Goal: Task Accomplishment & Management: Use online tool/utility

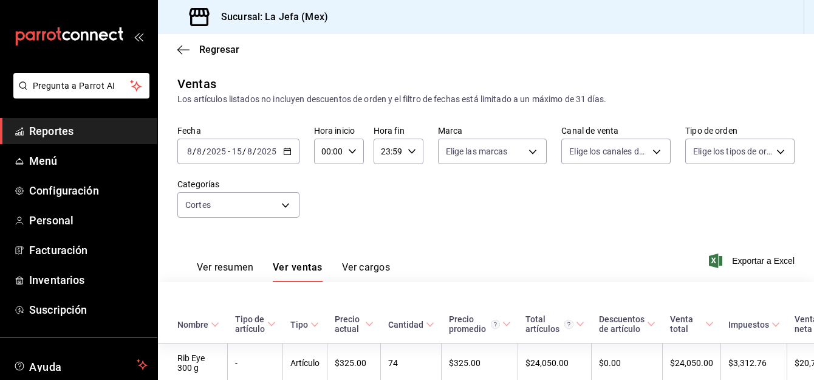
scroll to position [370, 0]
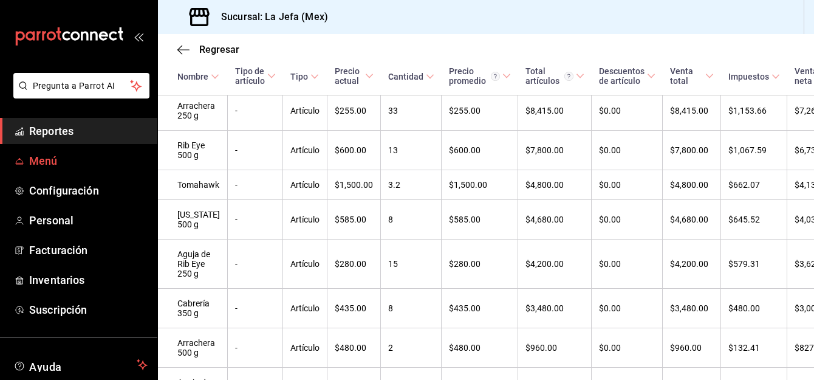
click at [36, 151] on link "Menú" at bounding box center [78, 161] width 157 height 26
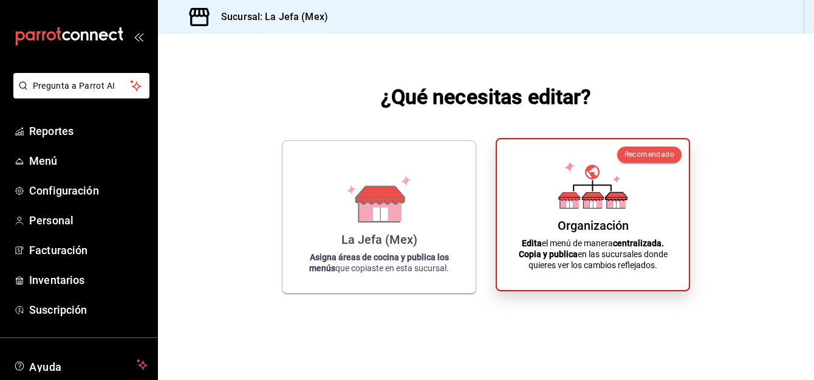
click at [601, 227] on div "Organización" at bounding box center [593, 225] width 71 height 15
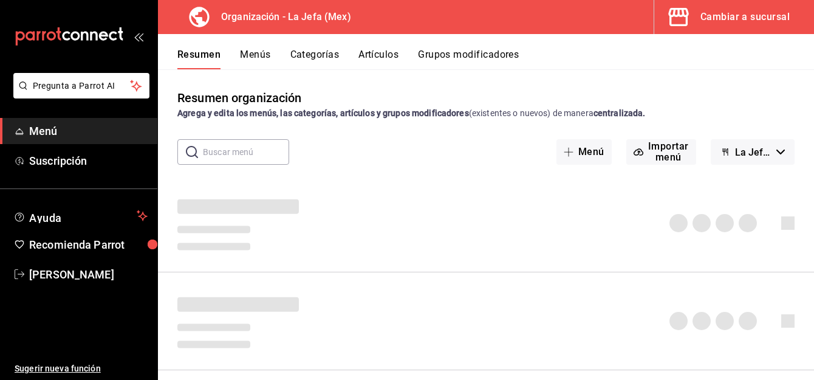
click at [380, 56] on button "Artículos" at bounding box center [378, 59] width 40 height 21
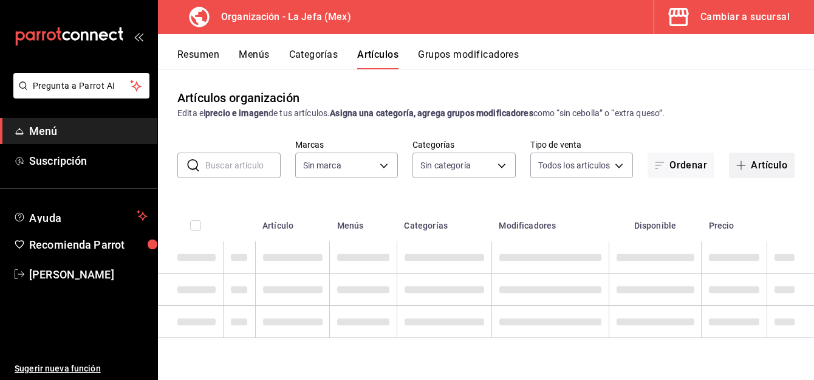
type input "50befb75-0fe5-4750-904c-e3b126ae6c81"
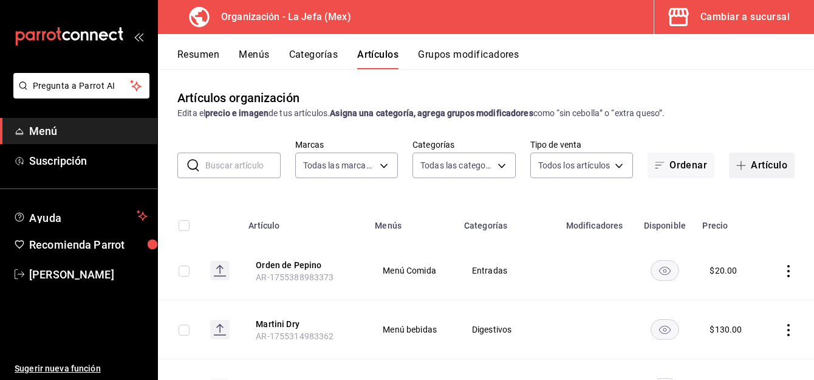
type input "058dbf38-10d5-49e9-8196-fe3ae280a5cc,5d70752b-b594-4e4c-bf8e-a7aab686035c,1f52b…"
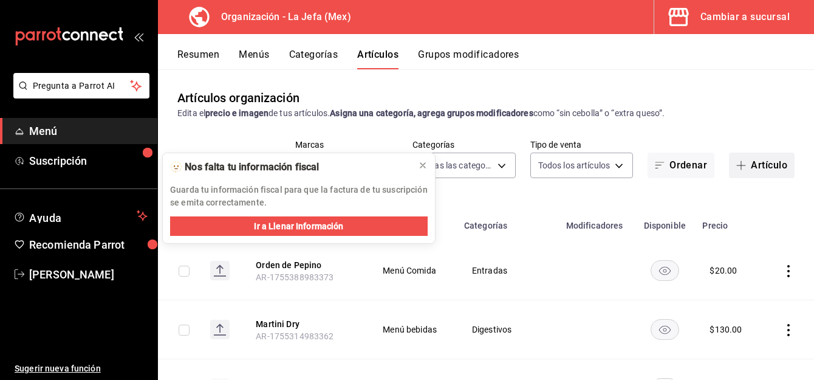
click at [754, 169] on button "Artículo" at bounding box center [762, 165] width 66 height 26
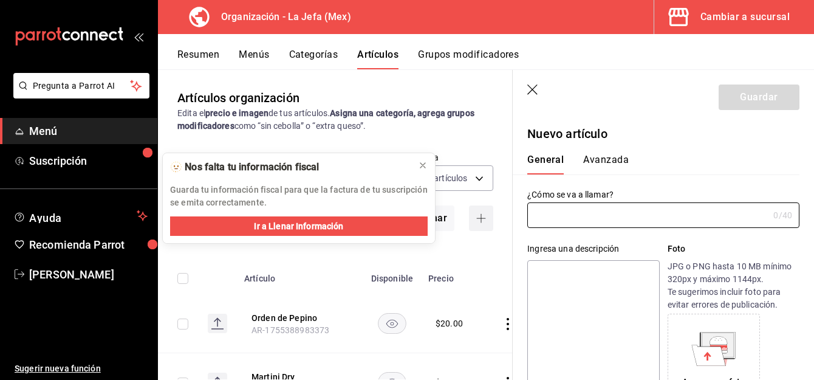
type input "AR-1755469527717"
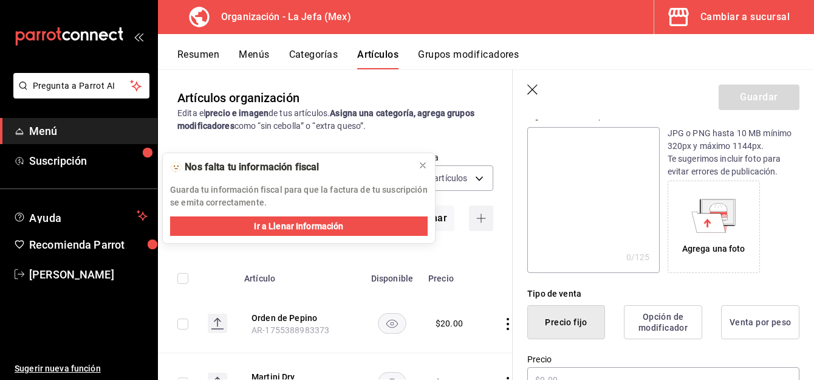
scroll to position [195, 0]
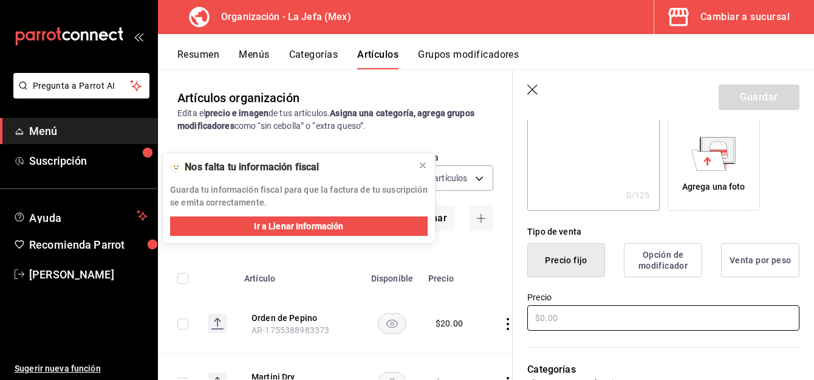
type input "Tarta de Nuez"
click at [561, 312] on input "text" at bounding box center [663, 318] width 272 height 26
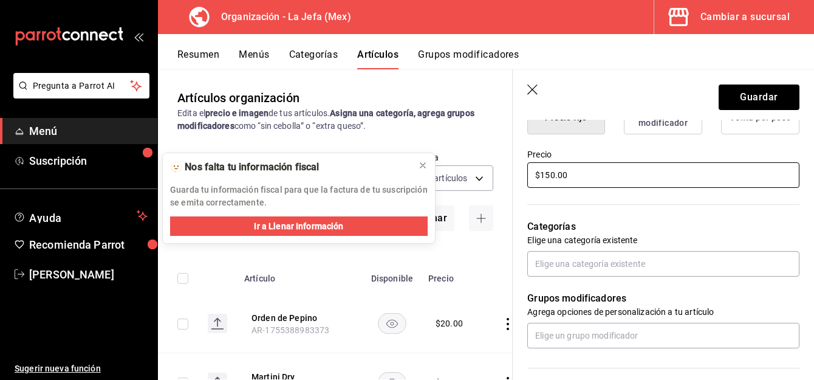
scroll to position [364, 0]
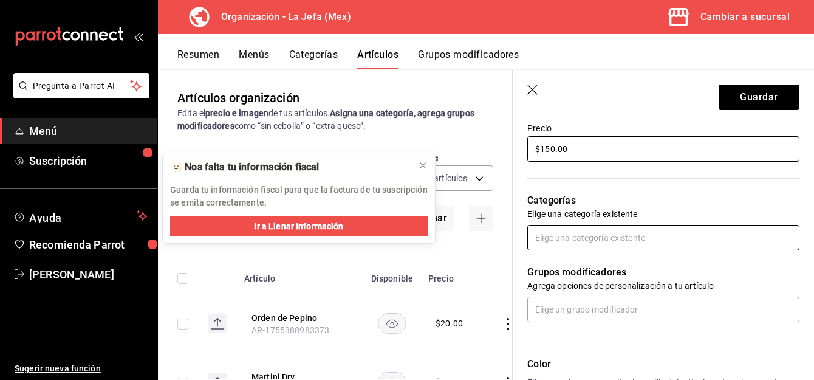
type input "$150.00"
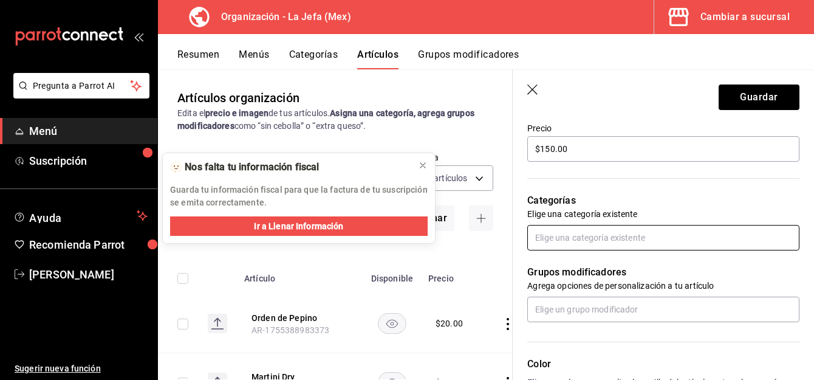
click at [545, 234] on input "text" at bounding box center [663, 238] width 272 height 26
type input "pos"
click at [552, 265] on li "Postres" at bounding box center [658, 265] width 263 height 20
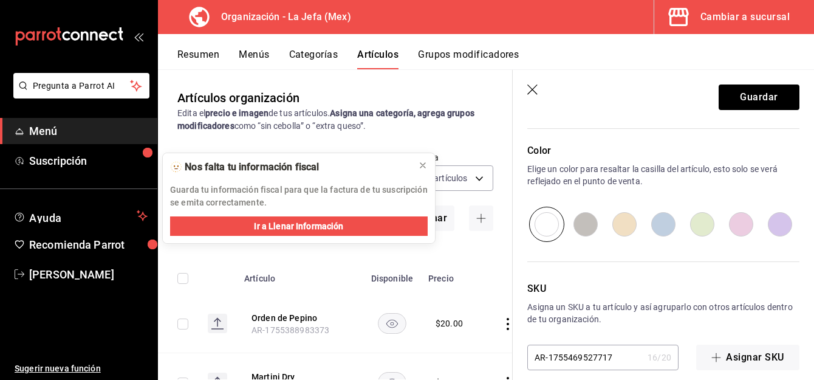
scroll to position [632, 0]
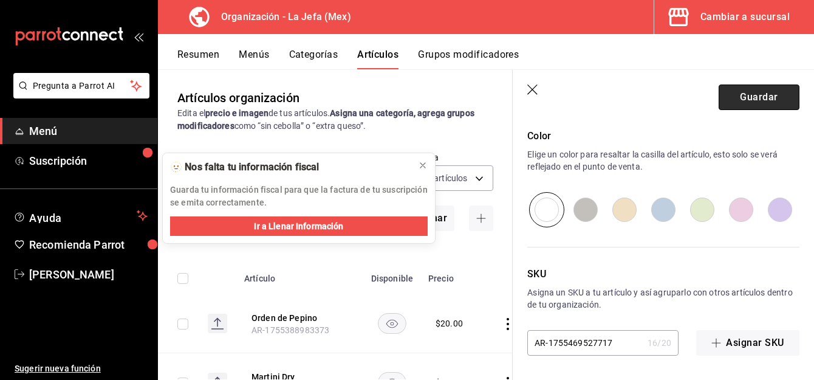
click at [731, 98] on button "Guardar" at bounding box center [758, 97] width 81 height 26
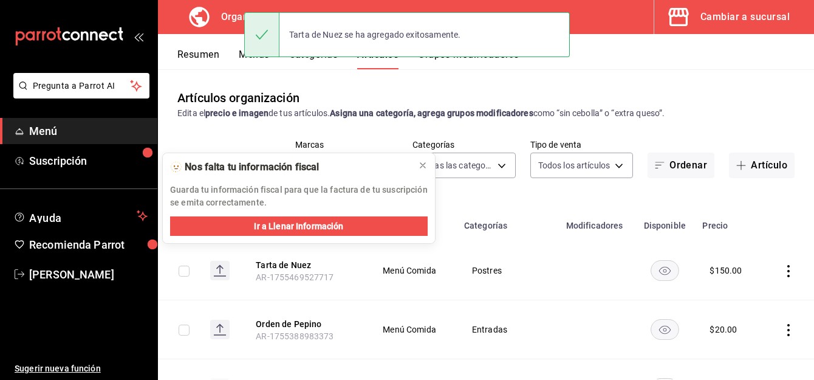
click at [240, 55] on button "Menús" at bounding box center [254, 59] width 30 height 21
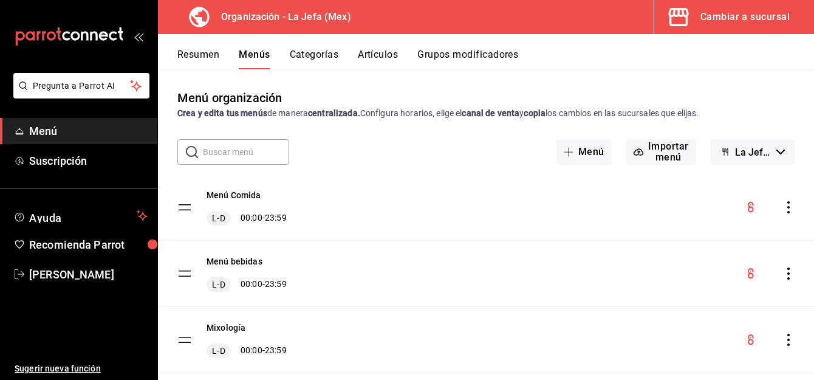
click at [782, 205] on icon "actions" at bounding box center [788, 207] width 12 height 12
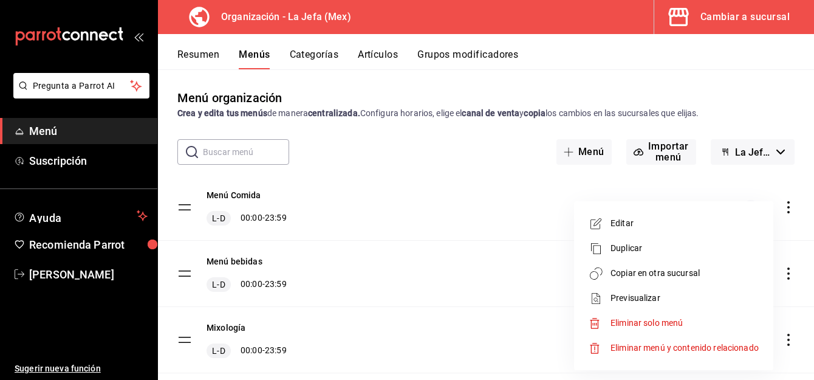
click at [661, 270] on span "Copiar en otra sucursal" at bounding box center [684, 273] width 148 height 13
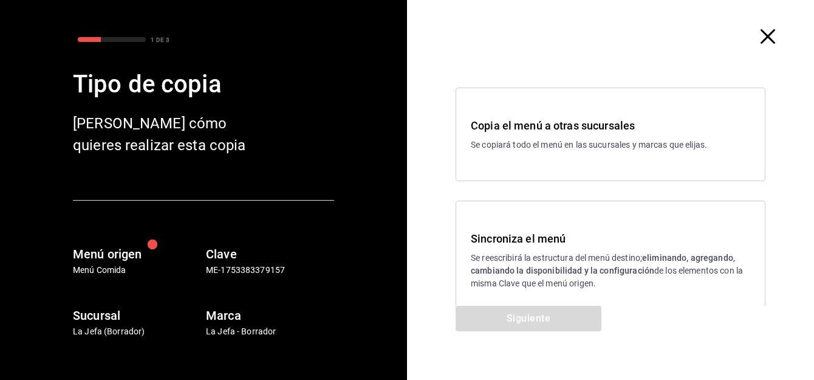
click at [528, 252] on p "Se reescribirá la estructura del menú destino; eliminando, agregando, cambiando…" at bounding box center [610, 270] width 279 height 38
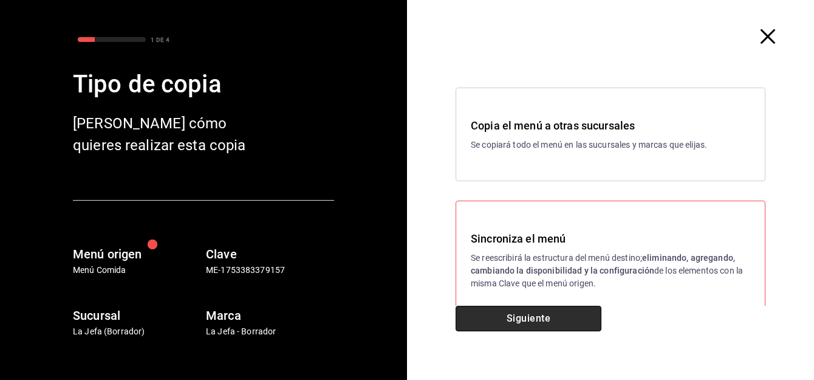
click at [508, 315] on button "Siguiente" at bounding box center [528, 318] width 146 height 26
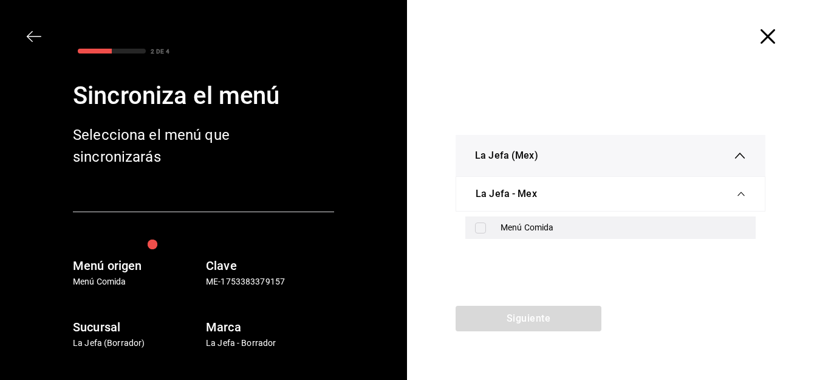
click at [490, 225] on label at bounding box center [483, 227] width 16 height 11
click at [486, 225] on input "checkbox" at bounding box center [480, 227] width 11 height 11
click at [480, 231] on input "checkbox" at bounding box center [480, 227] width 11 height 11
checkbox input "true"
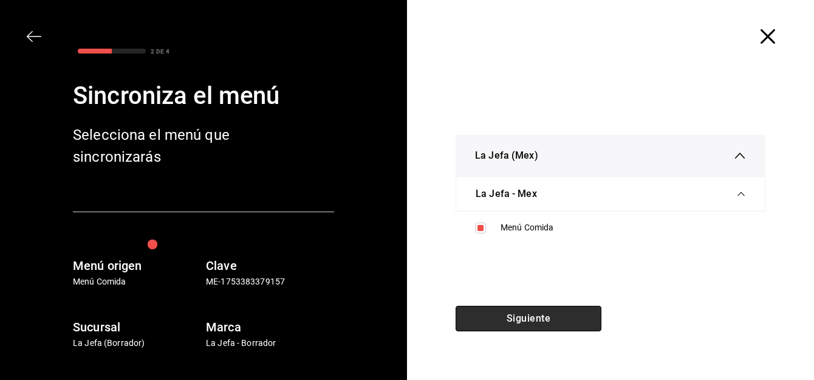
click at [513, 319] on button "Siguiente" at bounding box center [528, 318] width 146 height 26
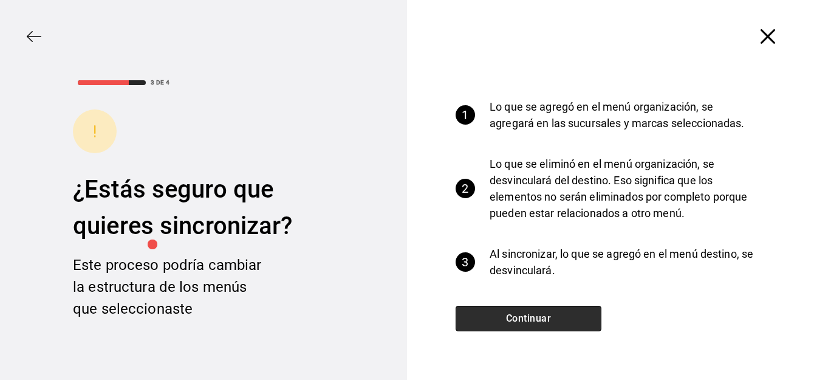
click at [513, 319] on button "Continuar" at bounding box center [528, 318] width 146 height 26
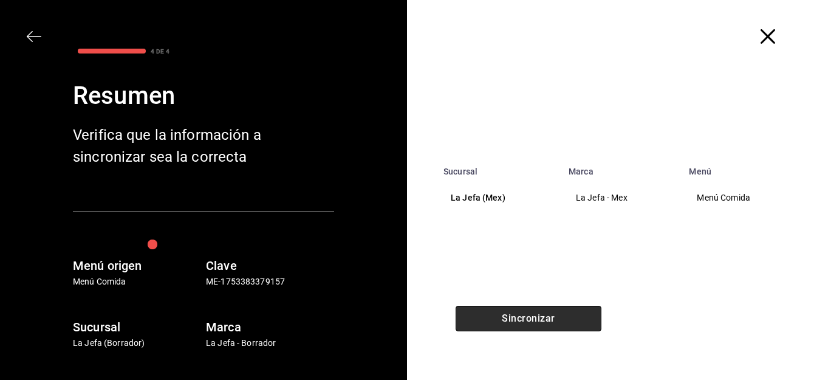
click at [513, 319] on button "Sincronizar" at bounding box center [528, 318] width 146 height 26
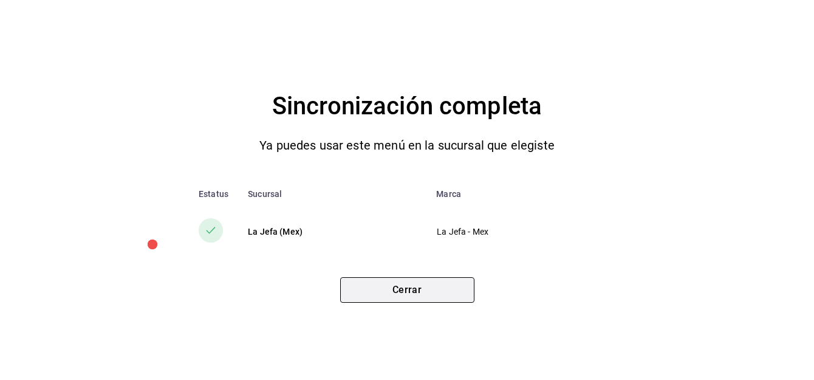
click at [409, 284] on button "Cerrar" at bounding box center [407, 290] width 134 height 26
